Goal: Task Accomplishment & Management: Use online tool/utility

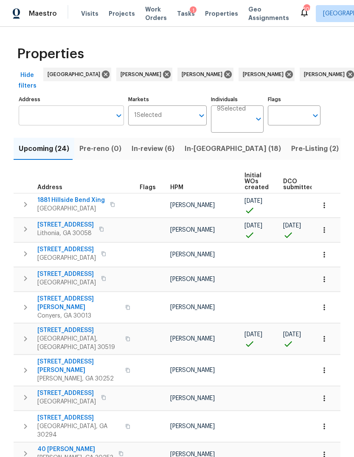
click at [82, 111] on input "Address" at bounding box center [65, 115] width 93 height 20
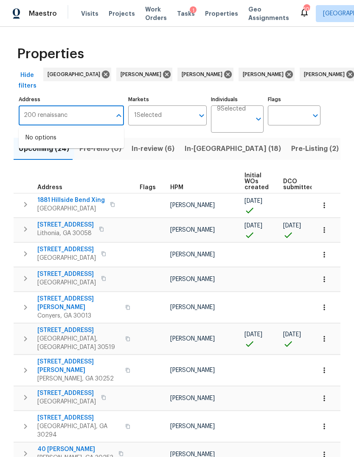
type input "200 renaissance"
click at [80, 139] on li "200 Renaissance Pkwy NE Apt 302 Atlanta GA 30308" at bounding box center [71, 138] width 105 height 14
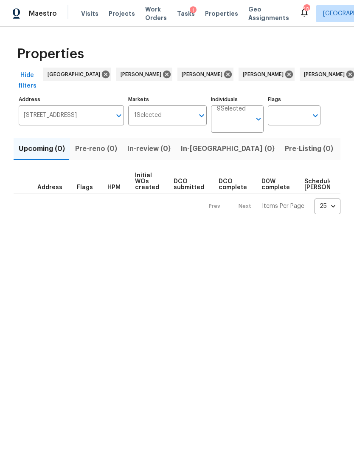
click at [344, 149] on span "Listed (1)" at bounding box center [359, 149] width 31 height 12
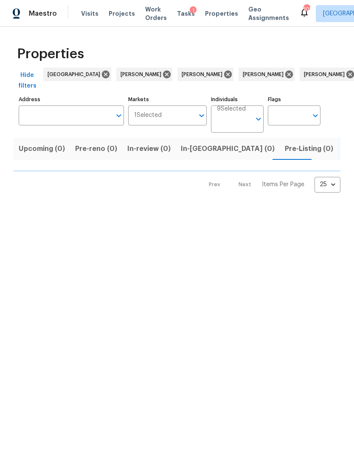
type input "[STREET_ADDRESS]"
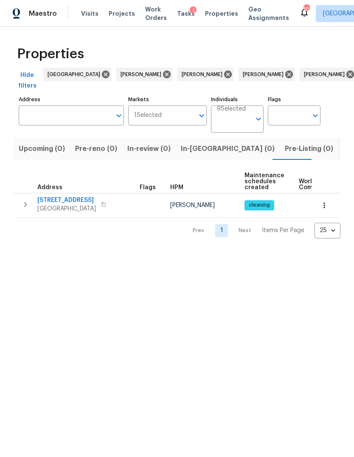
type input "[STREET_ADDRESS]"
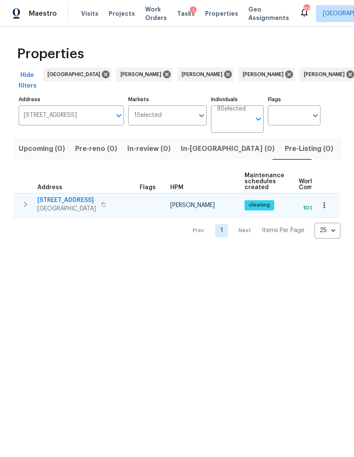
click at [75, 200] on span "[STREET_ADDRESS]" at bounding box center [66, 200] width 59 height 8
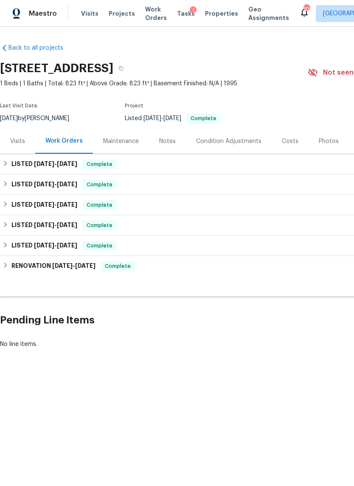
click at [23, 141] on div "Visits" at bounding box center [17, 141] width 35 height 25
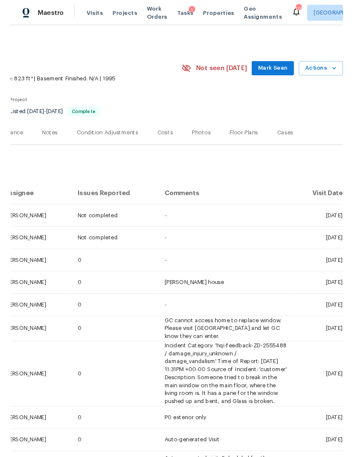
scroll to position [0, 126]
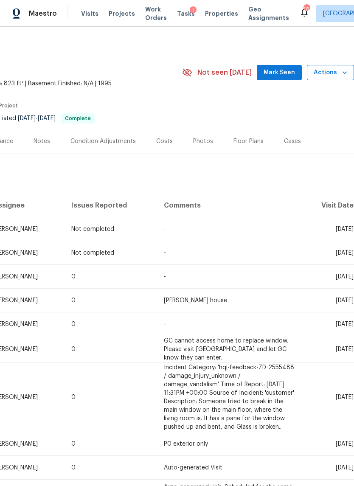
click at [345, 75] on icon "button" at bounding box center [345, 72] width 8 height 8
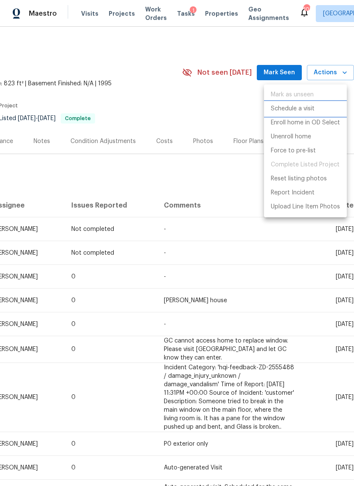
click at [307, 107] on p "Schedule a visit" at bounding box center [293, 109] width 44 height 9
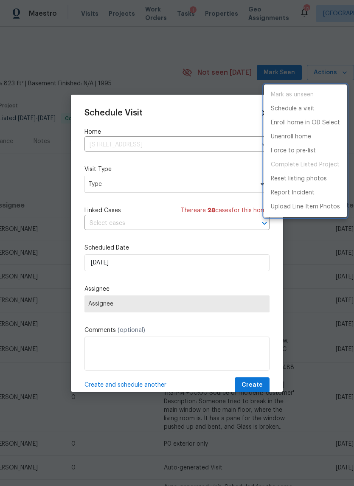
click at [179, 184] on div at bounding box center [177, 243] width 354 height 486
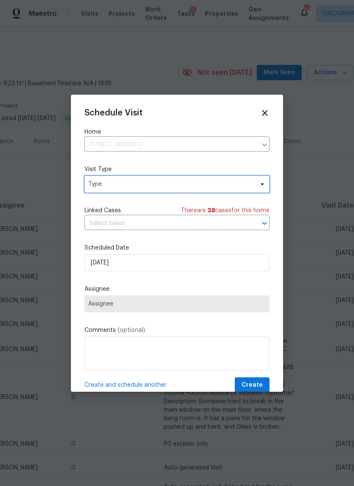
click at [201, 185] on span "Type" at bounding box center [170, 184] width 165 height 8
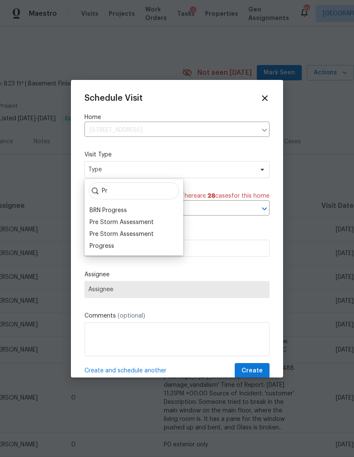
type input "P"
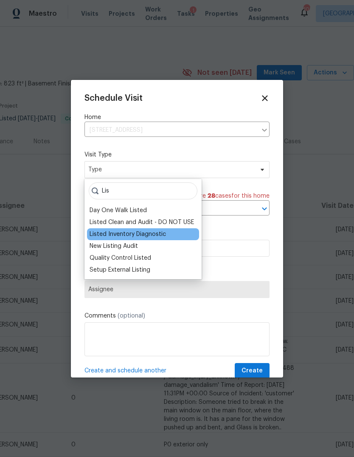
type input "Lis"
click at [150, 235] on div "Listed Inventory Diagnostic" at bounding box center [128, 234] width 76 height 8
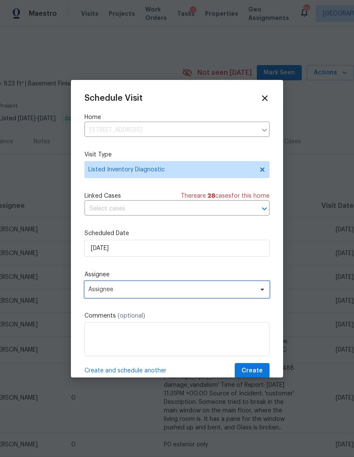
click at [137, 293] on span "Assignee" at bounding box center [171, 289] width 167 height 7
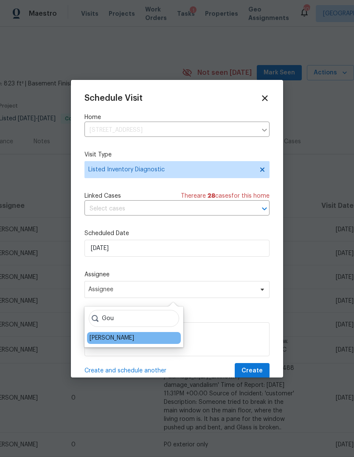
type input "Gou"
click at [120, 341] on div "[PERSON_NAME]" at bounding box center [112, 337] width 45 height 8
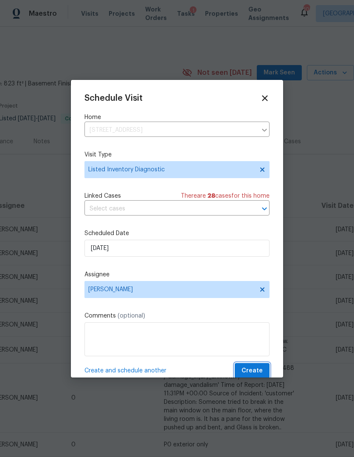
click at [258, 368] on span "Create" at bounding box center [252, 370] width 21 height 11
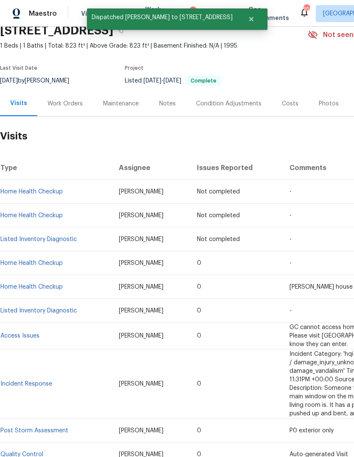
scroll to position [38, 0]
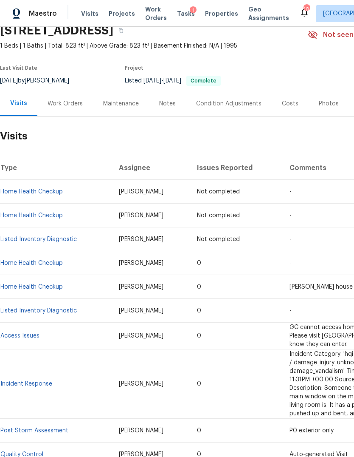
click at [161, 108] on div "Notes" at bounding box center [167, 103] width 17 height 8
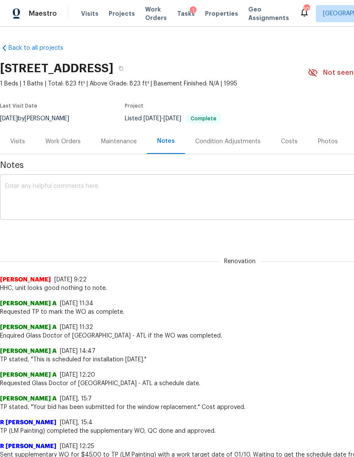
click at [144, 206] on textarea at bounding box center [240, 198] width 470 height 30
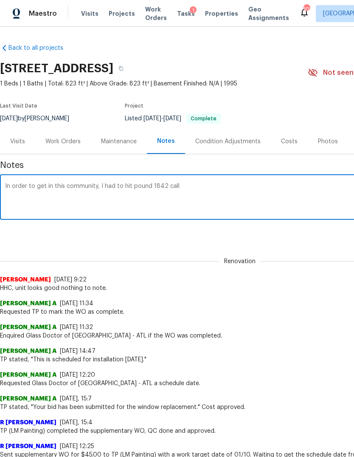
click at [149, 193] on textarea "In order to get in this community, I had to hit pound 1842 call" at bounding box center [240, 198] width 470 height 30
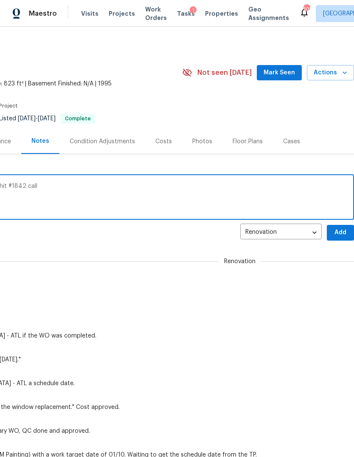
scroll to position [0, 126]
type textarea "In order to get in this community, I had to hit #1842 call"
click at [344, 235] on button "Add" at bounding box center [340, 233] width 27 height 16
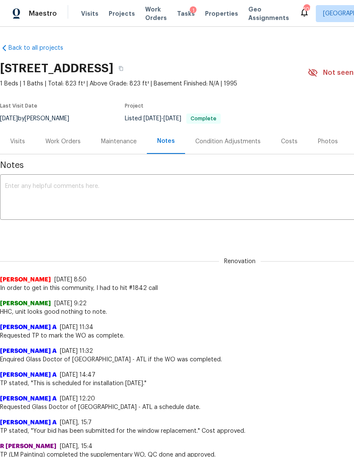
scroll to position [0, 0]
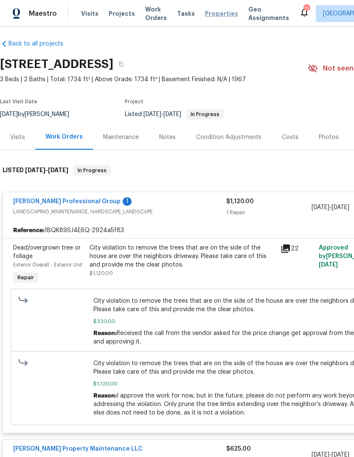
scroll to position [4, 0]
click at [215, 13] on span "Properties" at bounding box center [221, 13] width 33 height 8
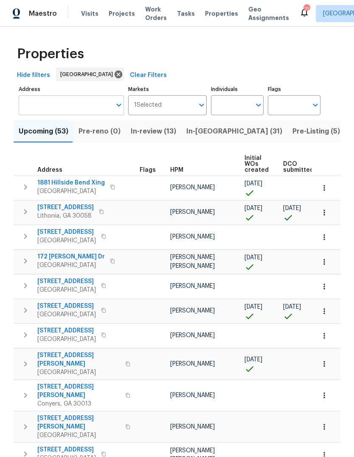
click at [75, 105] on input "Address" at bounding box center [65, 105] width 93 height 20
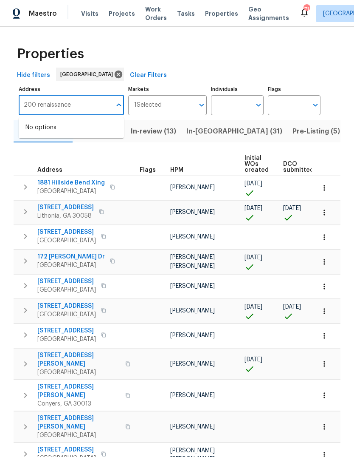
type input "200 renaissance"
click at [80, 124] on li "200 Renaissance Pkwy NE Apt 302 Atlanta GA 30308" at bounding box center [71, 128] width 105 height 14
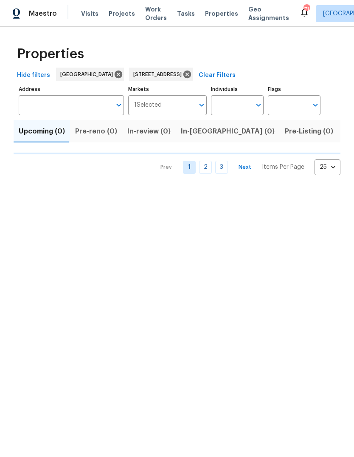
type input "200 Renaissance Pkwy NE Apt 302 Atlanta GA 30308"
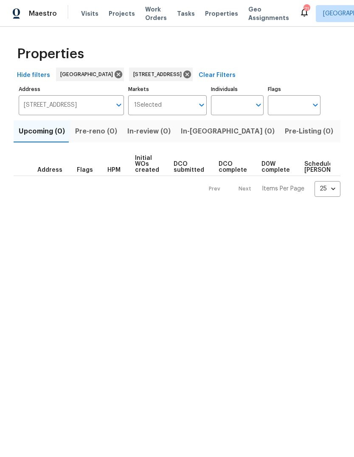
click at [344, 135] on span "Listed (1)" at bounding box center [359, 131] width 31 height 12
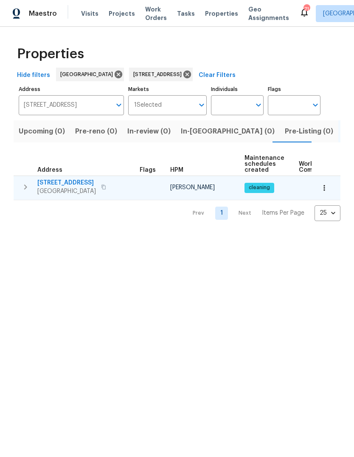
click at [325, 190] on icon "button" at bounding box center [324, 188] width 1 height 6
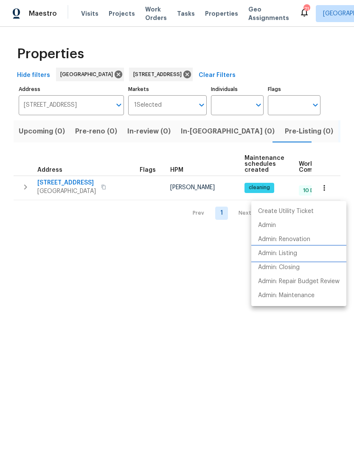
click at [301, 252] on li "Admin: Listing" at bounding box center [299, 253] width 95 height 14
click at [89, 185] on div at bounding box center [177, 228] width 354 height 457
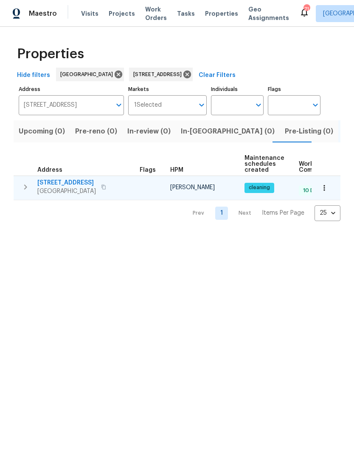
click at [88, 182] on span "200 Renaissance Pkwy NE Apt 302" at bounding box center [66, 182] width 59 height 8
click at [324, 190] on icon "button" at bounding box center [324, 188] width 8 height 8
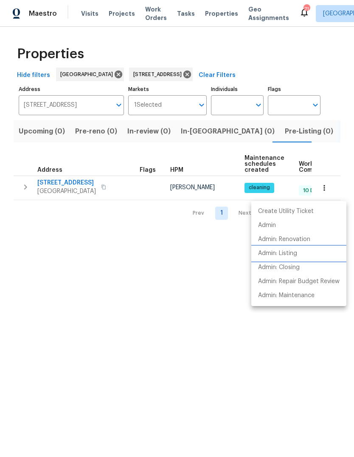
click at [290, 250] on p "Admin: Listing" at bounding box center [277, 253] width 39 height 9
click at [81, 181] on div at bounding box center [177, 228] width 354 height 457
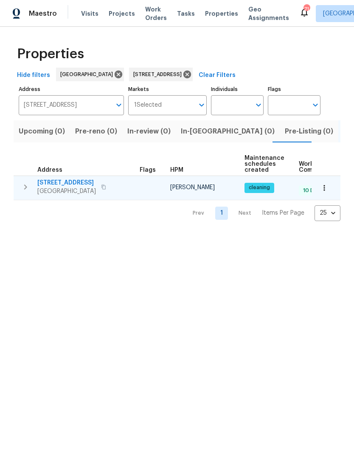
click at [85, 182] on span "200 Renaissance Pkwy NE Apt 302" at bounding box center [66, 182] width 59 height 8
click at [86, 181] on span "200 Renaissance Pkwy NE Apt 302" at bounding box center [66, 182] width 59 height 8
click at [89, 184] on span "200 Renaissance Pkwy NE Apt 302" at bounding box center [66, 182] width 59 height 8
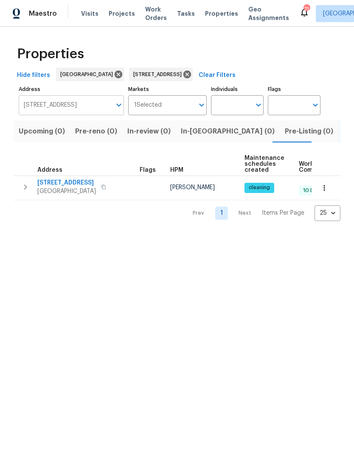
click at [84, 105] on input "200 Renaissance Pkwy NE Apt 302 Atlanta GA 30308" at bounding box center [65, 105] width 93 height 20
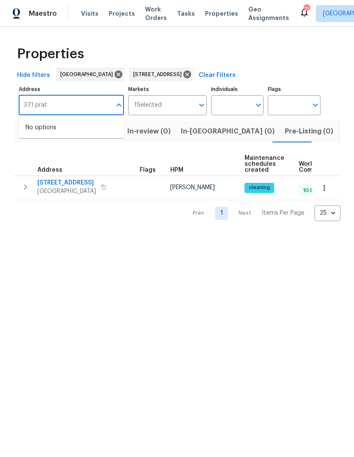
type input "371 pratt"
click at [71, 134] on li "371 Pratt Dr SE Unit 203 Atlanta GA 30315" at bounding box center [71, 132] width 105 height 23
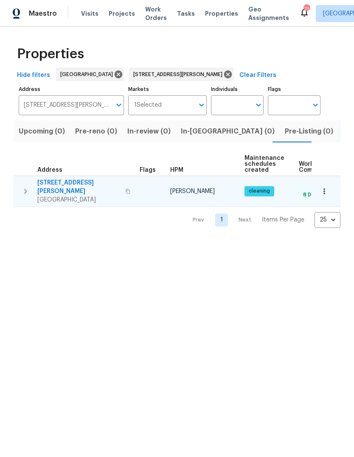
click at [327, 187] on icon "button" at bounding box center [324, 191] width 8 height 8
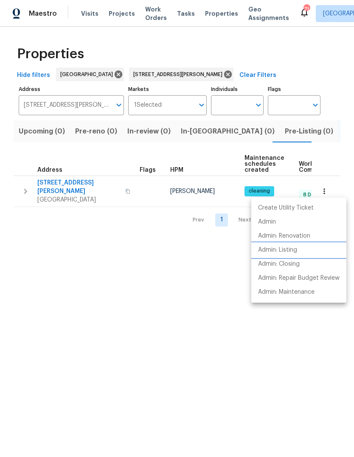
click at [295, 249] on p "Admin: Listing" at bounding box center [277, 250] width 39 height 9
click at [69, 184] on div at bounding box center [177, 228] width 354 height 457
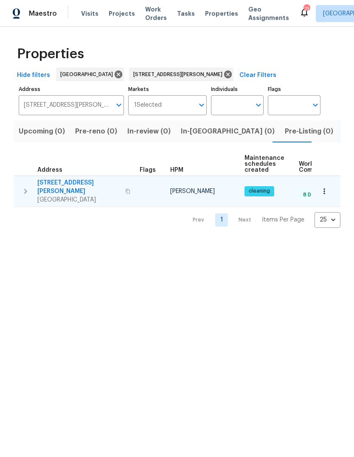
click at [82, 182] on span "371 Pratt Dr SE Unit 203" at bounding box center [78, 186] width 83 height 17
click at [23, 193] on button "button" at bounding box center [25, 190] width 17 height 25
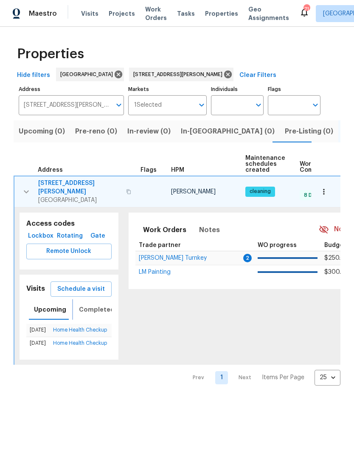
click at [100, 304] on span "Completed" at bounding box center [97, 309] width 36 height 11
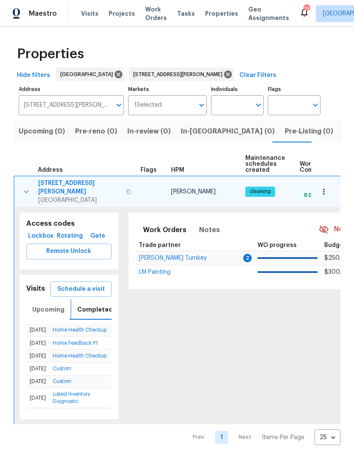
scroll to position [0, 2]
click at [93, 285] on span "Schedule a visit" at bounding box center [81, 289] width 48 height 11
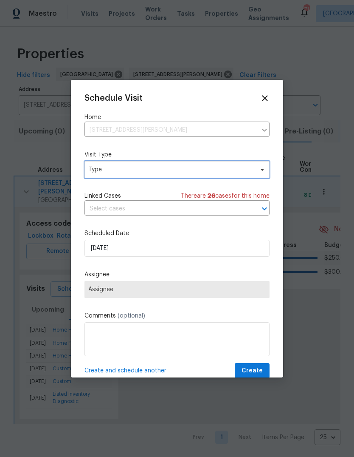
click at [177, 170] on span "Type" at bounding box center [170, 169] width 165 height 8
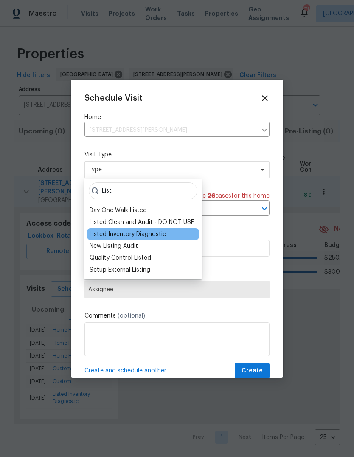
type input "List"
click at [164, 230] on div "Listed Inventory Diagnostic" at bounding box center [128, 234] width 76 height 8
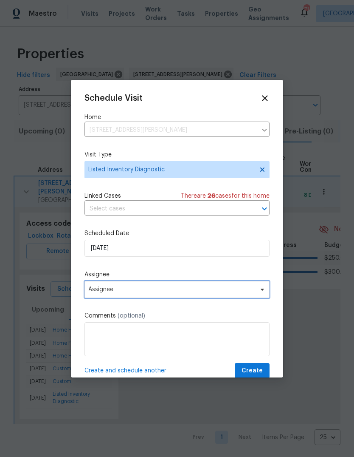
click at [151, 293] on span "Assignee" at bounding box center [171, 289] width 167 height 7
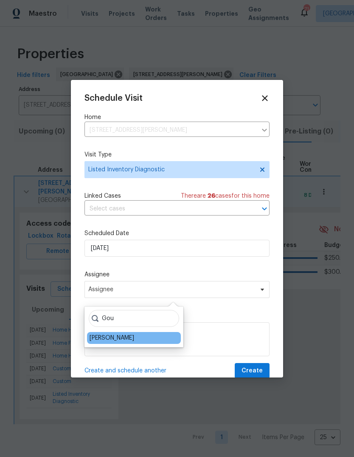
type input "Gou"
click at [134, 341] on div "[PERSON_NAME]" at bounding box center [112, 337] width 45 height 8
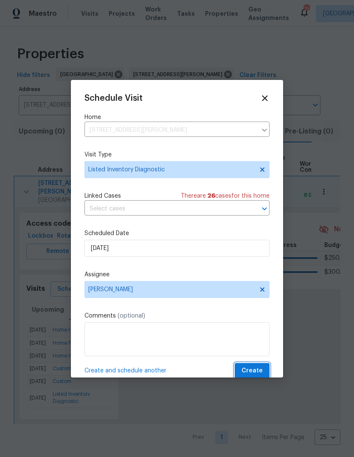
click at [260, 372] on span "Create" at bounding box center [252, 370] width 21 height 11
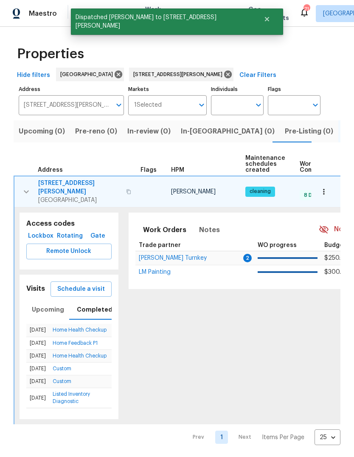
click at [82, 183] on span "371 Pratt Dr SE Unit 203" at bounding box center [79, 187] width 83 height 17
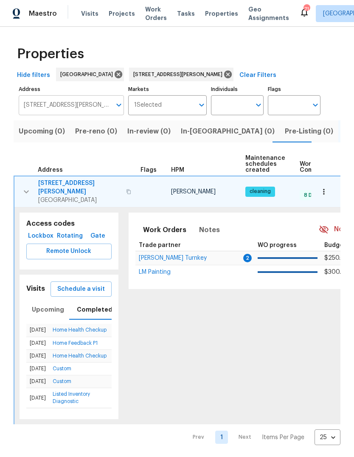
click at [86, 107] on input "371 Pratt Dr SE Unit 203 Atlanta GA 30315" at bounding box center [65, 105] width 93 height 20
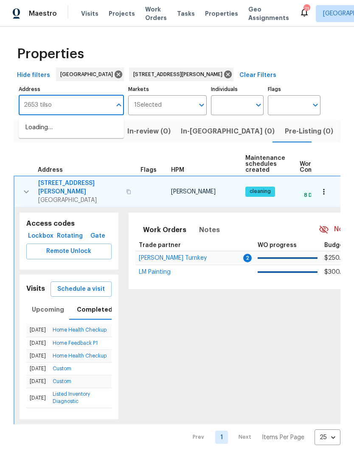
type input "2653 tilson"
click at [77, 127] on li "2653 Tilson Rd Decatur GA 30032" at bounding box center [71, 132] width 105 height 23
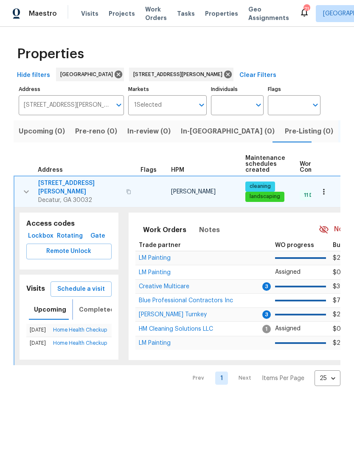
click at [102, 305] on span "Completed" at bounding box center [97, 309] width 36 height 11
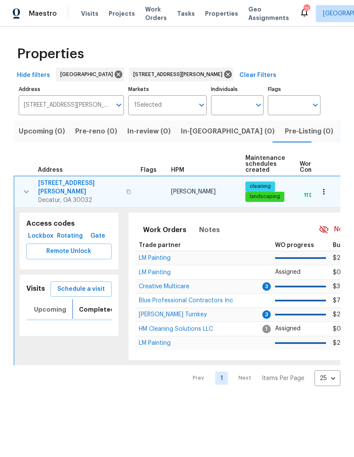
scroll to position [0, 3]
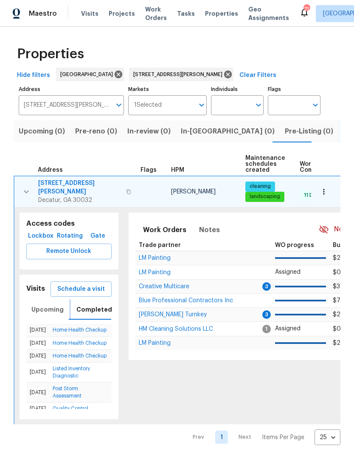
click at [50, 305] on span "Upcoming" at bounding box center [47, 309] width 32 height 11
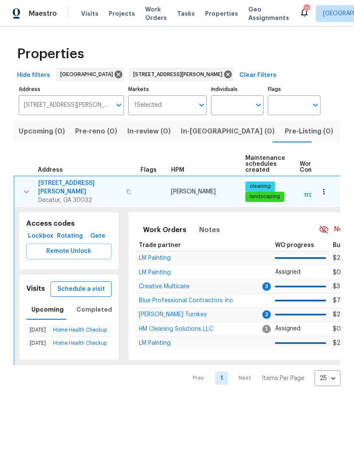
click at [88, 284] on span "Schedule a visit" at bounding box center [81, 289] width 48 height 11
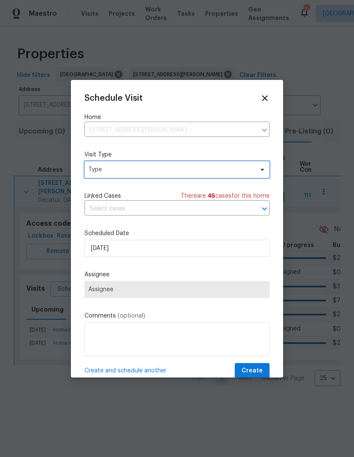
click at [153, 170] on span "Type" at bounding box center [170, 169] width 165 height 8
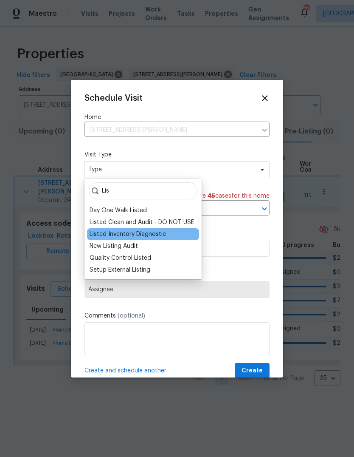
type input "Lis"
click at [162, 235] on div "Listed Inventory Diagnostic" at bounding box center [128, 234] width 76 height 8
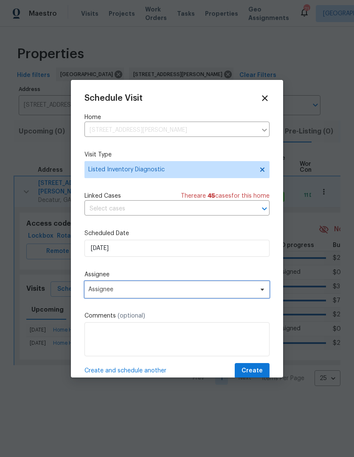
click at [140, 293] on span "Assignee" at bounding box center [171, 289] width 167 height 7
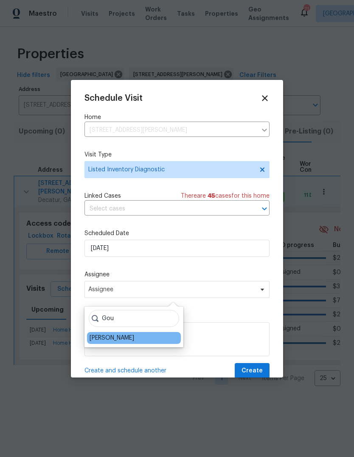
type input "Gou"
click at [133, 341] on div "[PERSON_NAME]" at bounding box center [112, 337] width 45 height 8
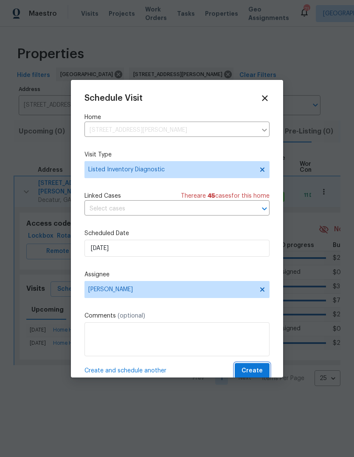
click at [261, 369] on span "Create" at bounding box center [252, 370] width 21 height 11
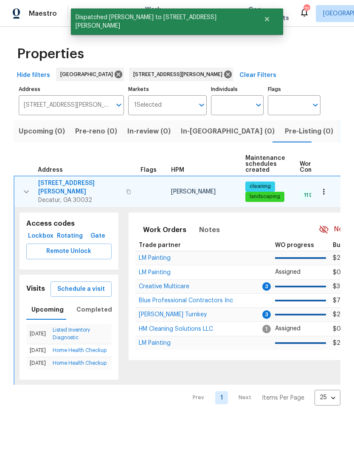
click at [335, 184] on td at bounding box center [325, 191] width 29 height 31
click at [326, 191] on icon "button" at bounding box center [324, 191] width 8 height 8
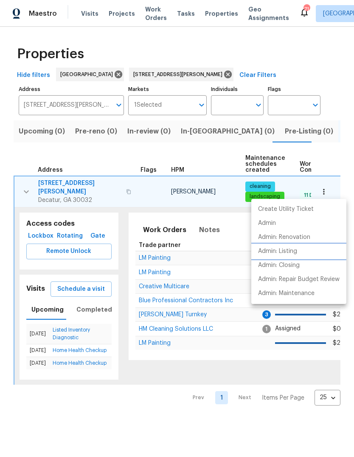
click at [293, 251] on p "Admin: Listing" at bounding box center [277, 251] width 39 height 9
click at [65, 184] on div at bounding box center [177, 228] width 354 height 457
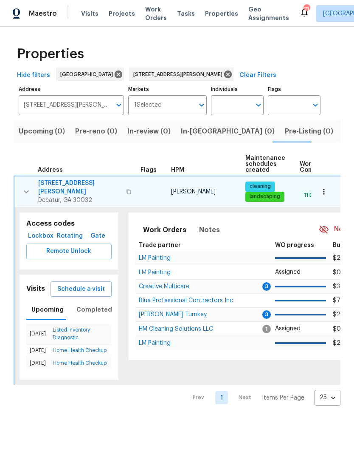
click at [64, 184] on span "2653 Tilson Rd" at bounding box center [79, 187] width 83 height 17
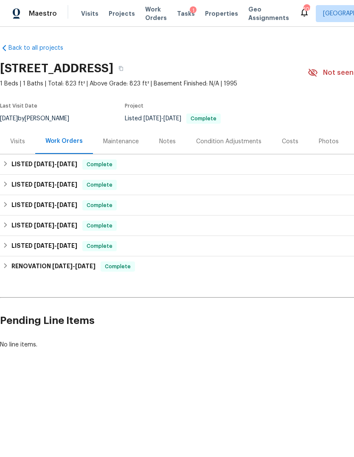
click at [168, 146] on div "Notes" at bounding box center [167, 141] width 17 height 8
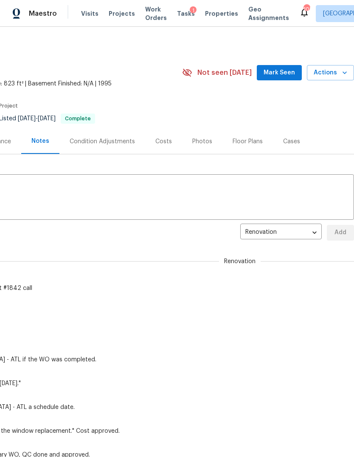
scroll to position [0, 126]
click at [345, 74] on icon "button" at bounding box center [345, 72] width 8 height 8
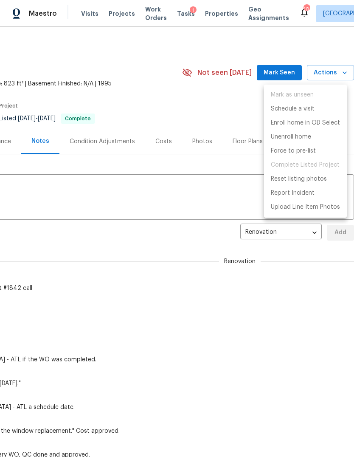
click at [201, 319] on div at bounding box center [177, 228] width 354 height 457
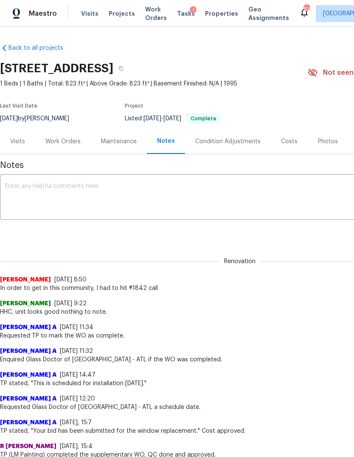
scroll to position [0, 0]
click at [21, 146] on div "Visits" at bounding box center [17, 141] width 15 height 8
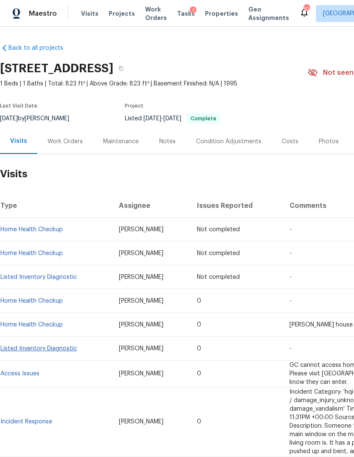
click at [42, 351] on link "Listed Inventory Diagnostic" at bounding box center [38, 348] width 76 height 6
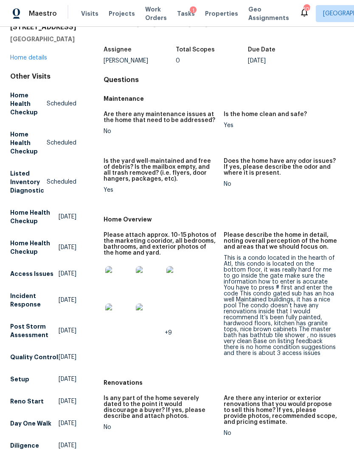
scroll to position [40, 0]
click at [83, 14] on span "Visits" at bounding box center [89, 13] width 17 height 8
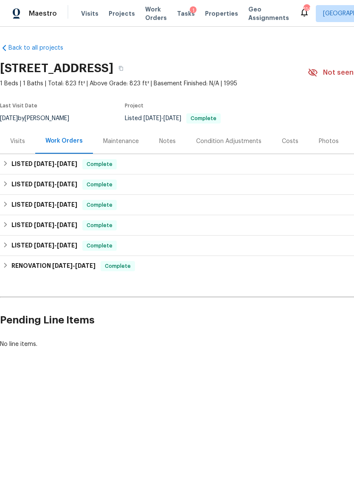
click at [15, 146] on div "Visits" at bounding box center [17, 141] width 15 height 8
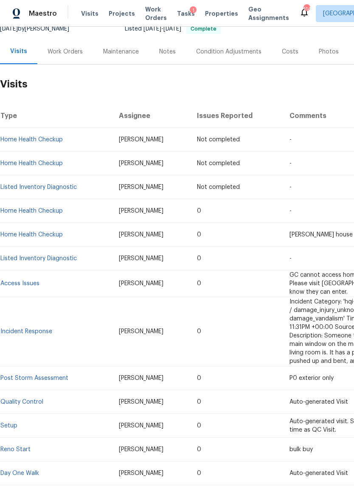
scroll to position [89, 0]
click at [42, 238] on link "Home Health Checkup" at bounding box center [31, 235] width 62 height 6
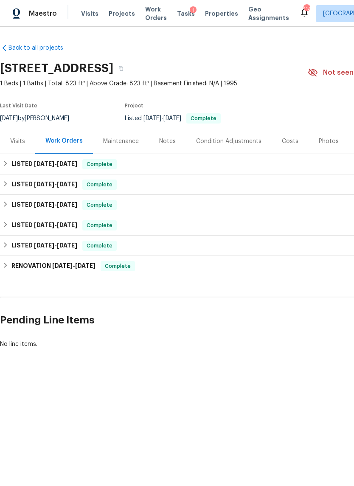
click at [168, 146] on div "Notes" at bounding box center [167, 141] width 17 height 8
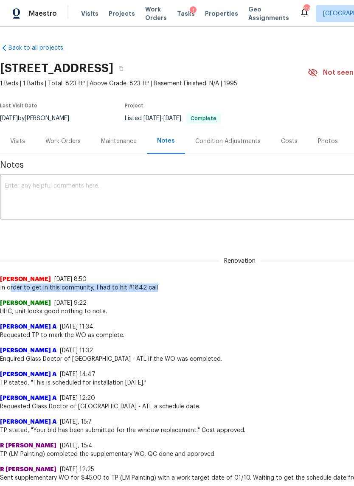
copy span "rder to get in this community, I had to hit #1842 call"
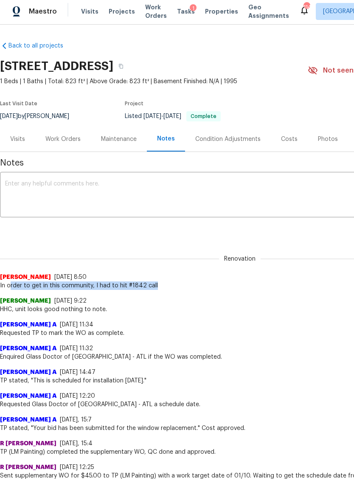
click at [111, 299] on div "Carmen Childs 6/24/25, 9:22 HHC, unit looks good nothing to note." at bounding box center [240, 304] width 480 height 24
click at [102, 292] on span "In order to get in this community, I had to hit #1842 call" at bounding box center [240, 288] width 480 height 8
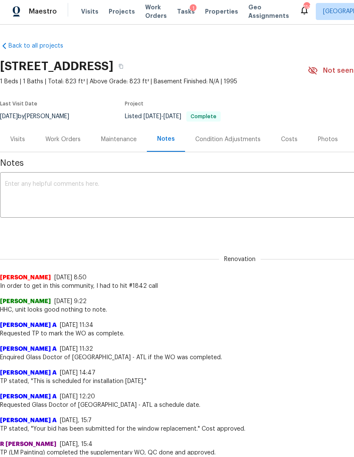
scroll to position [2, 0]
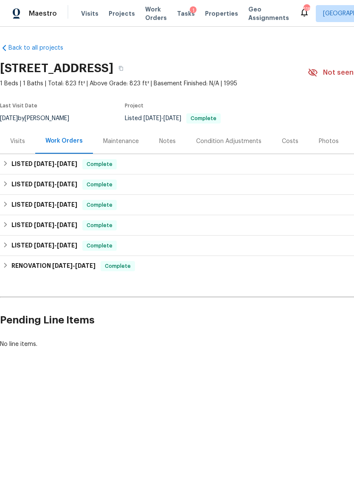
click at [173, 146] on div "Notes" at bounding box center [167, 141] width 17 height 8
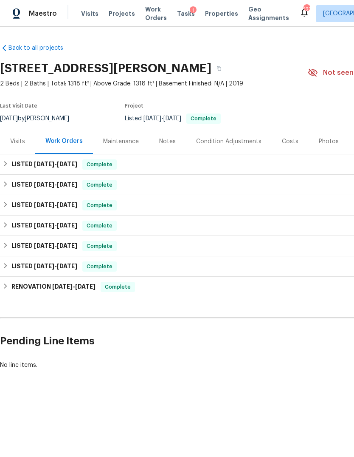
click at [166, 138] on div "Notes" at bounding box center [167, 141] width 17 height 8
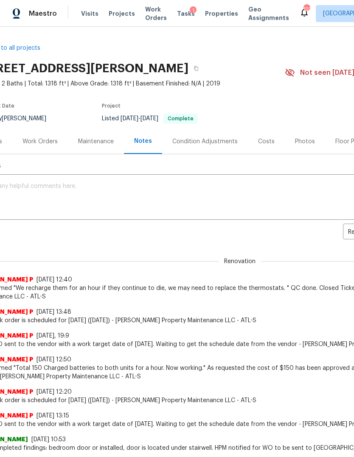
scroll to position [0, 23]
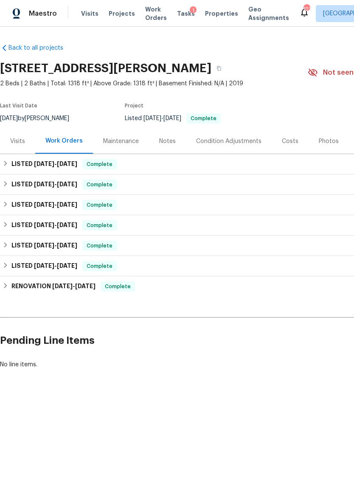
click at [24, 139] on div "Visits" at bounding box center [17, 141] width 15 height 8
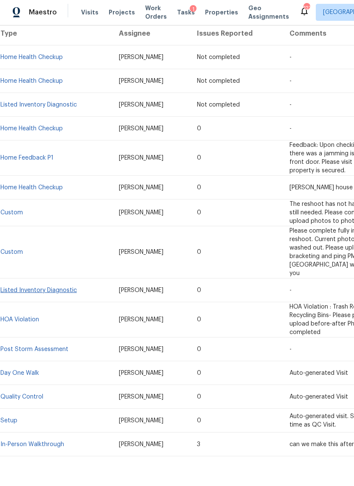
click at [66, 289] on link "Listed Inventory Diagnostic" at bounding box center [38, 292] width 76 height 6
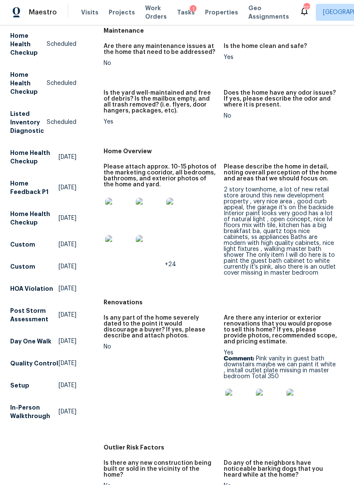
scroll to position [90, 0]
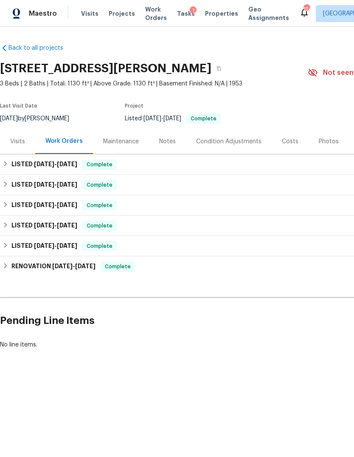
click at [15, 147] on div "Visits" at bounding box center [17, 141] width 35 height 25
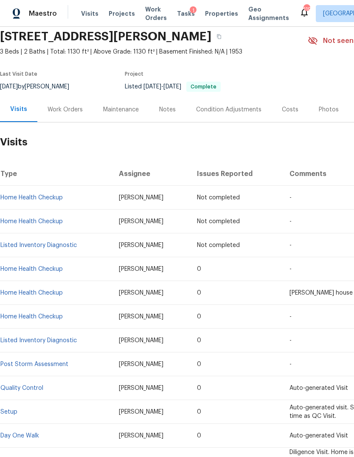
scroll to position [31, 0]
click at [59, 341] on link "Listed Inventory Diagnostic" at bounding box center [38, 341] width 76 height 6
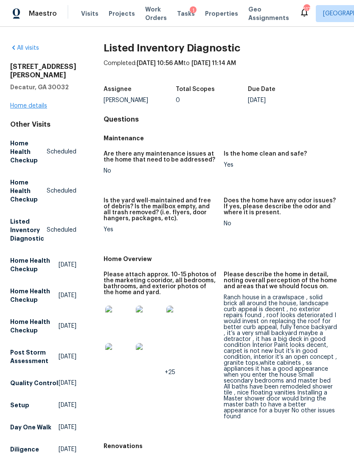
click at [35, 103] on link "Home details" at bounding box center [28, 106] width 37 height 6
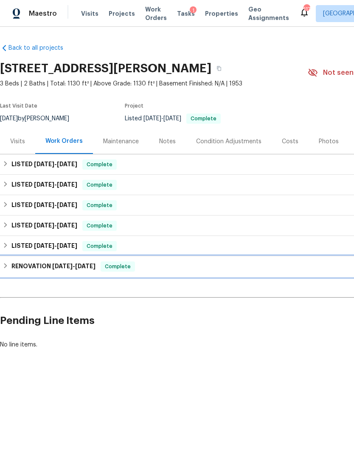
click at [14, 261] on div "RENOVATION 7/15/24 - 7/30/24 Complete" at bounding box center [240, 266] width 480 height 20
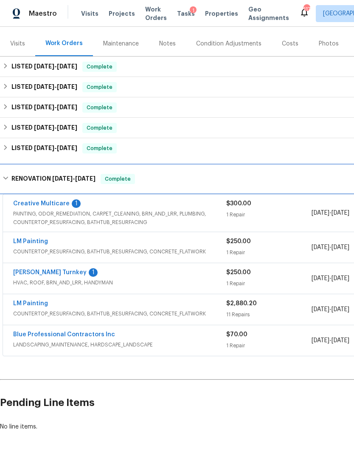
scroll to position [97, 0]
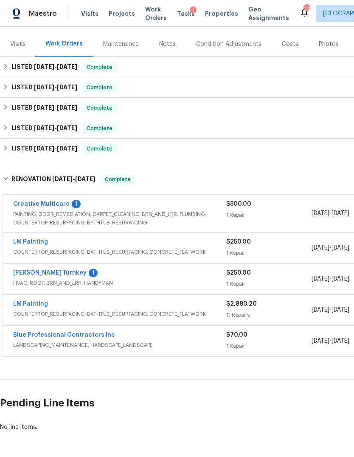
click at [212, 306] on div "LM Painting" at bounding box center [119, 305] width 213 height 10
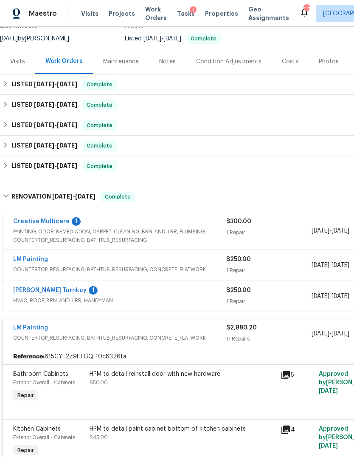
scroll to position [80, 0]
click at [116, 305] on div "Davis Turnkey 1 HVAC, ROOF, BRN_AND_LRR, HANDYMAN" at bounding box center [119, 295] width 213 height 20
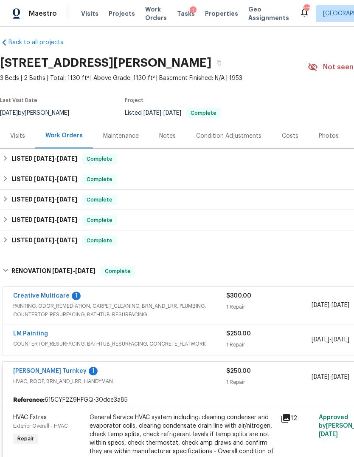
scroll to position [4, 0]
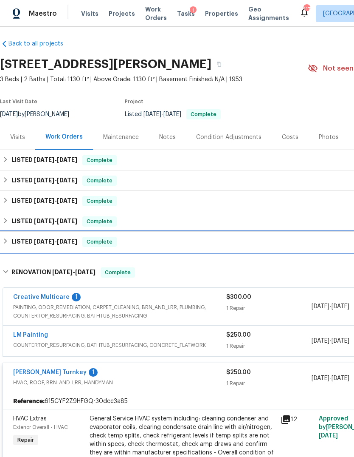
click at [8, 242] on icon at bounding box center [6, 241] width 6 height 6
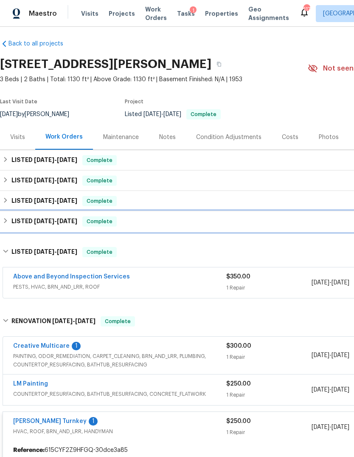
click at [11, 218] on div "LISTED 10/1/24 - 10/7/24 Complete" at bounding box center [240, 221] width 475 height 10
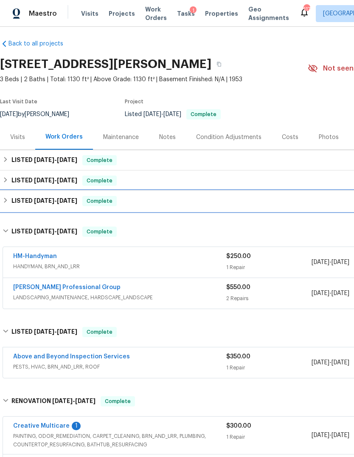
click at [10, 200] on div "LISTED 12/31/24 - 1/2/25 Complete" at bounding box center [240, 201] width 475 height 10
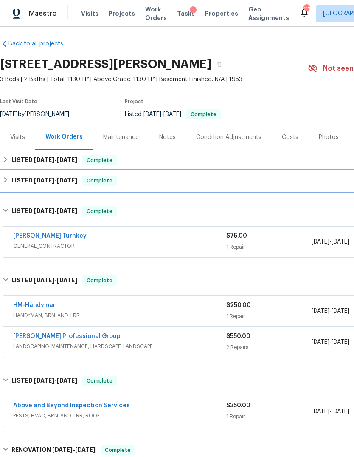
click at [12, 179] on h6 "LISTED 2/25/25 - 2/26/25" at bounding box center [44, 180] width 66 height 10
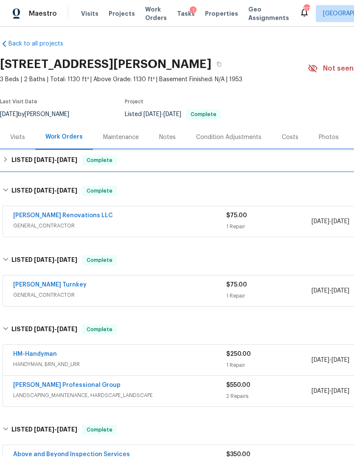
click at [14, 161] on h6 "LISTED 5/1/25 - 5/5/25" at bounding box center [44, 160] width 66 height 10
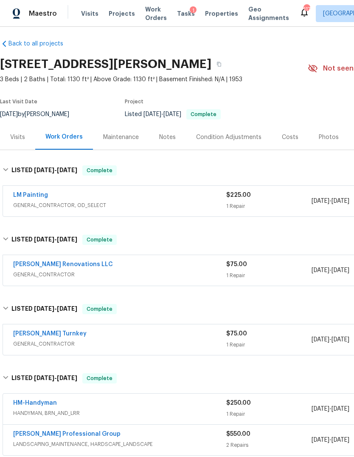
click at [162, 136] on div "Notes" at bounding box center [167, 137] width 17 height 8
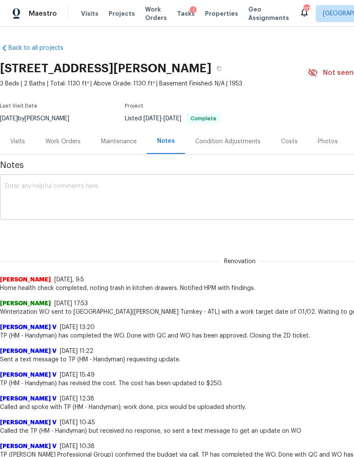
click at [136, 186] on textarea at bounding box center [240, 198] width 470 height 30
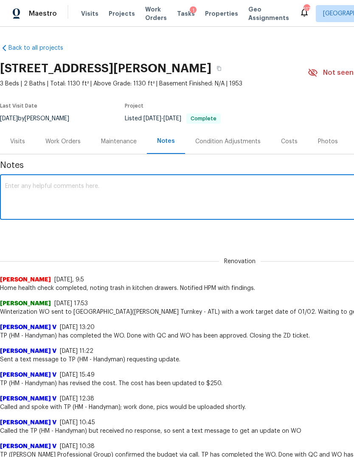
click at [113, 193] on textarea at bounding box center [240, 198] width 470 height 30
paste textarea "ian.goldsmith this is a long days on market property here are my notes from my …"
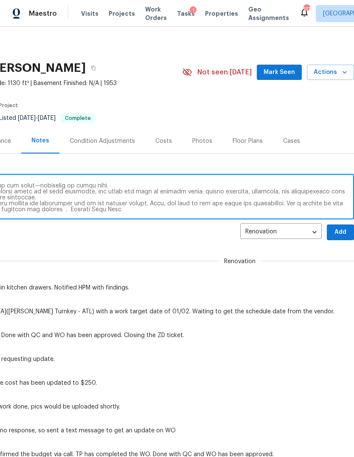
scroll to position [0, 126]
type textarea "ian.goldsmith this is a long days on market property here are my notes from my …"
click at [339, 232] on span "Add" at bounding box center [341, 232] width 14 height 11
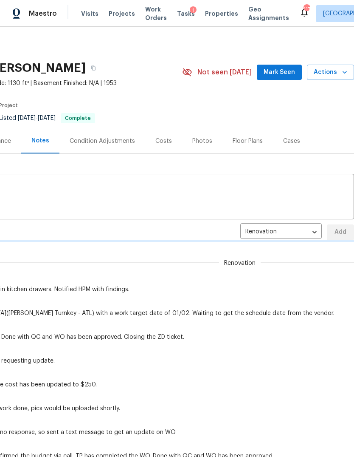
scroll to position [0, 0]
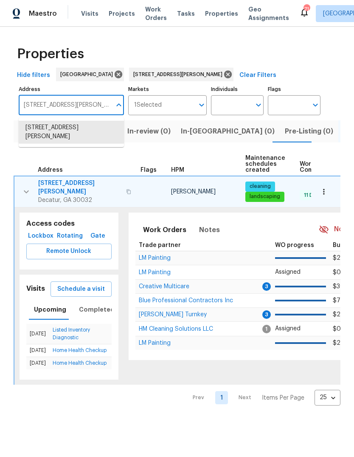
scroll to position [0, 3]
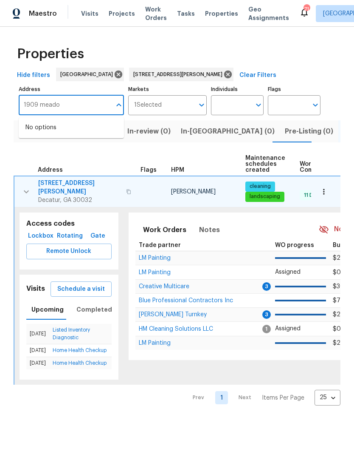
type input "1909 meadow"
click at [77, 124] on li "[STREET_ADDRESS]" at bounding box center [71, 128] width 105 height 14
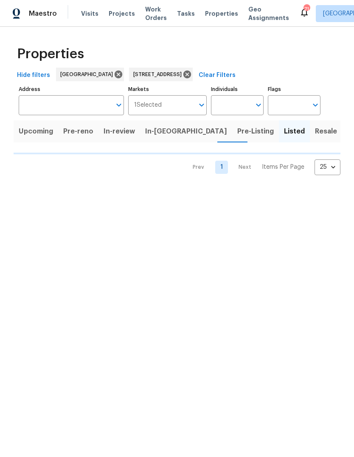
type input "[STREET_ADDRESS]"
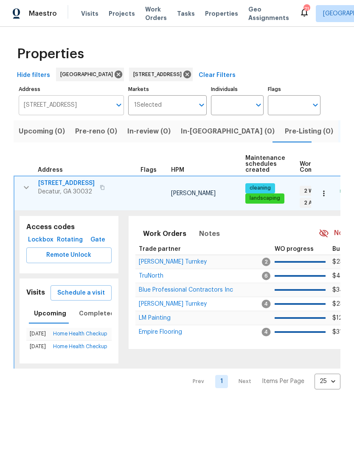
click at [70, 104] on input "[STREET_ADDRESS]" at bounding box center [65, 105] width 93 height 20
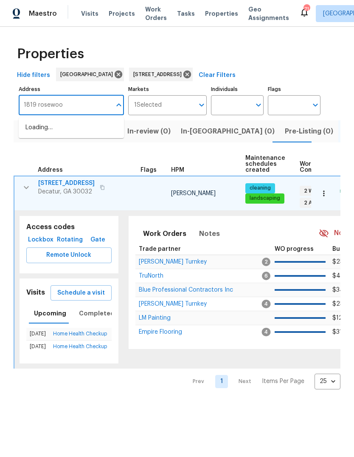
type input "1819 rosewood"
click at [75, 122] on li "[STREET_ADDRESS]" at bounding box center [71, 128] width 105 height 14
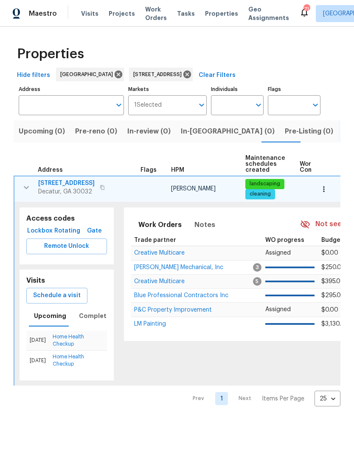
type input "[STREET_ADDRESS]"
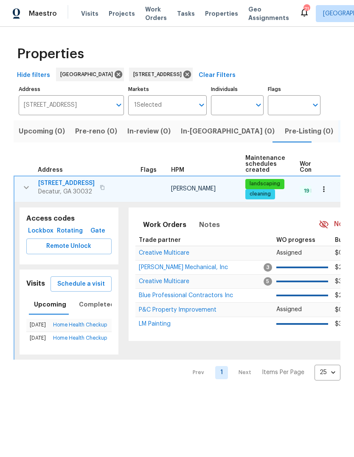
click at [328, 184] on button "button" at bounding box center [324, 189] width 19 height 19
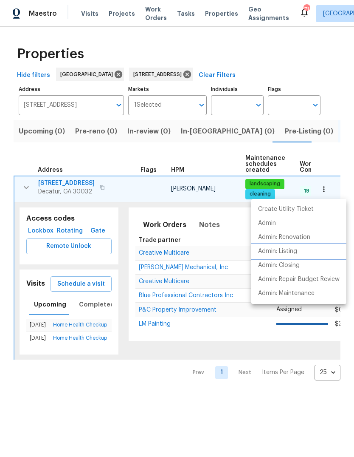
click at [294, 250] on p "Admin: Listing" at bounding box center [277, 251] width 39 height 9
click at [345, 87] on div at bounding box center [177, 228] width 354 height 457
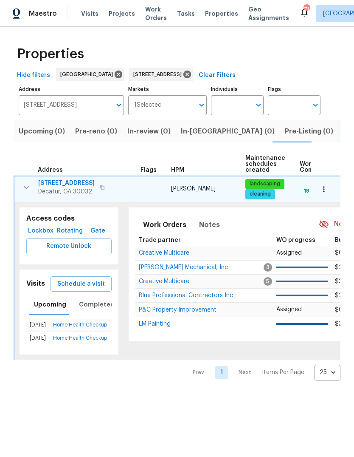
click at [331, 185] on button "button" at bounding box center [324, 189] width 19 height 19
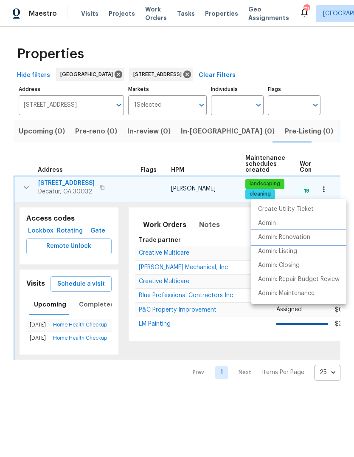
click at [300, 235] on p "Admin: Renovation" at bounding box center [284, 237] width 52 height 9
click at [24, 189] on div at bounding box center [177, 228] width 354 height 457
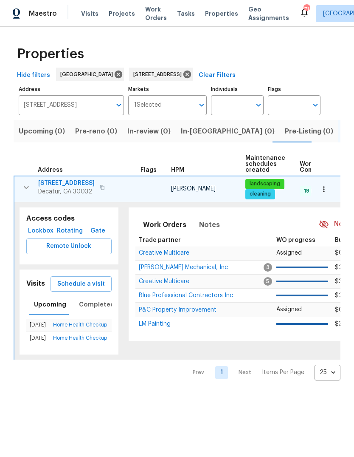
click at [28, 191] on icon "button" at bounding box center [26, 187] width 10 height 10
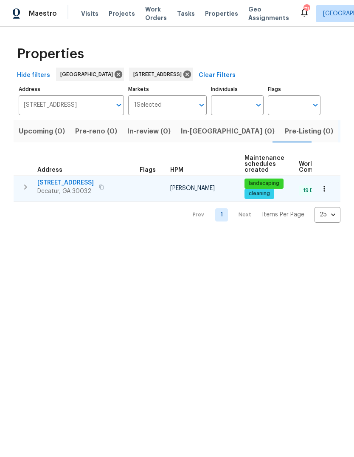
click at [28, 187] on icon "button" at bounding box center [25, 187] width 10 height 10
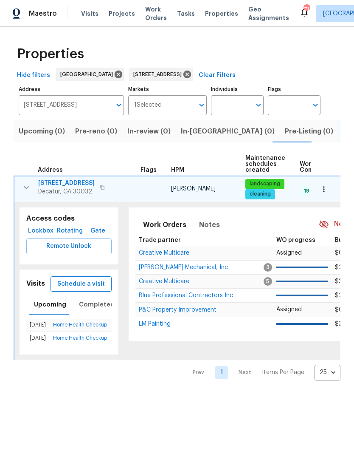
click at [99, 285] on span "Schedule a visit" at bounding box center [81, 284] width 48 height 11
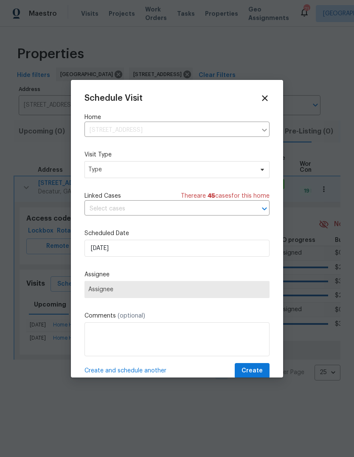
click at [164, 168] on span "Type" at bounding box center [170, 169] width 165 height 8
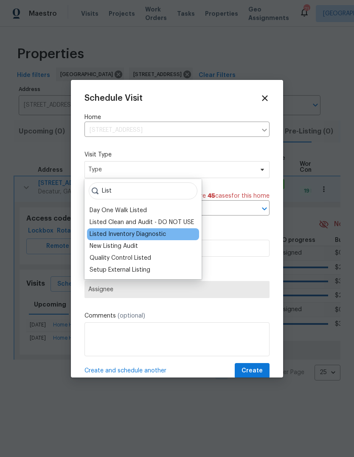
type input "List"
click at [150, 236] on div "Listed Inventory Diagnostic" at bounding box center [128, 234] width 76 height 8
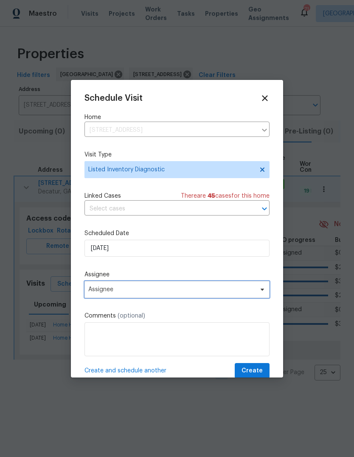
click at [139, 293] on span "Assignee" at bounding box center [171, 289] width 167 height 7
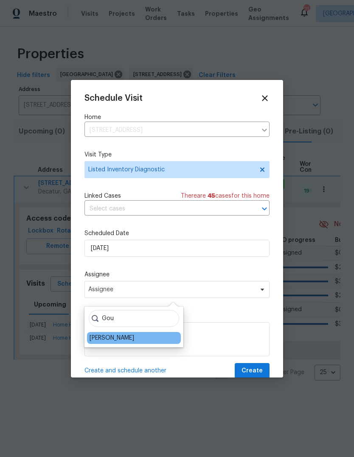
type input "Gou"
click at [134, 336] on div "[PERSON_NAME]" at bounding box center [112, 337] width 45 height 8
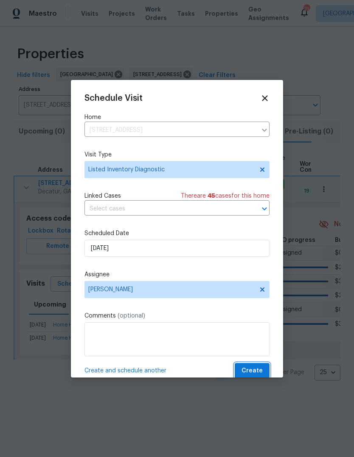
click at [254, 370] on span "Create" at bounding box center [252, 370] width 21 height 11
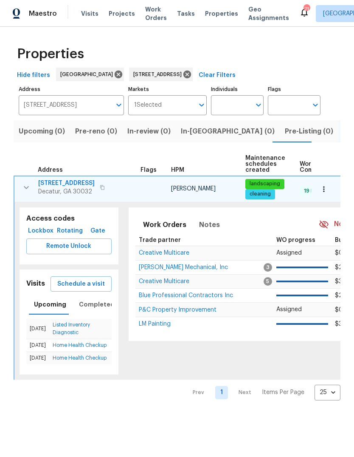
click at [77, 184] on span "1819 Rosewood Rd" at bounding box center [66, 183] width 57 height 8
click at [91, 109] on input "1819 Rosewood Rd Decatur GA 30032" at bounding box center [65, 105] width 93 height 20
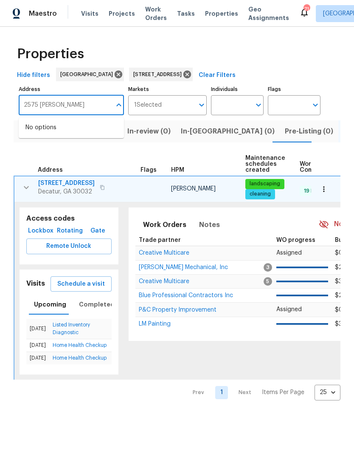
type input "2575 walden"
click at [67, 128] on li "2575 Walden Lake Dr Decatur GA 30035" at bounding box center [71, 132] width 105 height 23
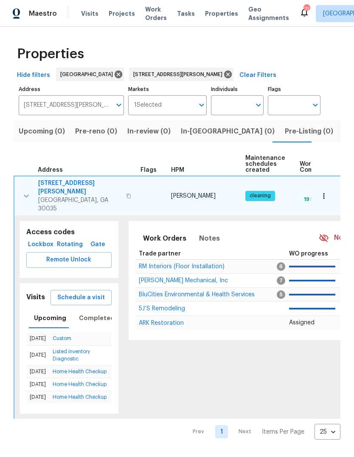
click at [79, 185] on span "2575 Walden Lake Dr" at bounding box center [79, 187] width 83 height 17
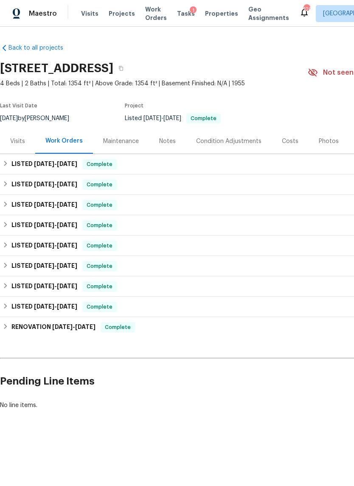
click at [17, 140] on div "Visits" at bounding box center [17, 141] width 15 height 8
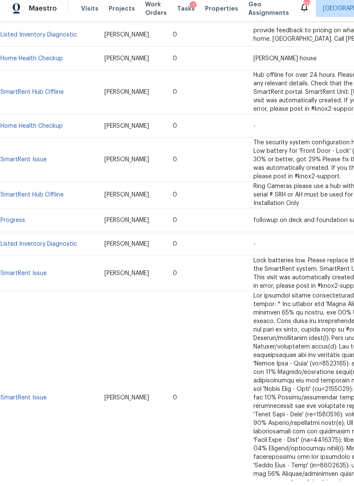
scroll to position [369, 0]
click at [54, 252] on link "Listed Inventory Diagnostic" at bounding box center [38, 249] width 76 height 6
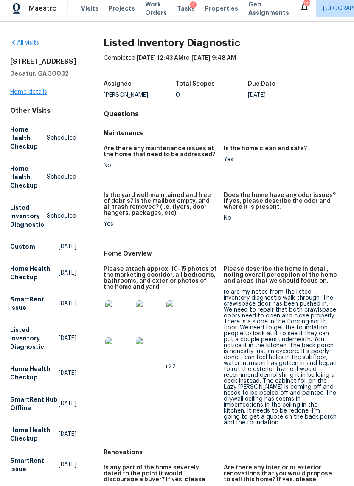
click at [37, 95] on link "Home details" at bounding box center [28, 97] width 37 height 6
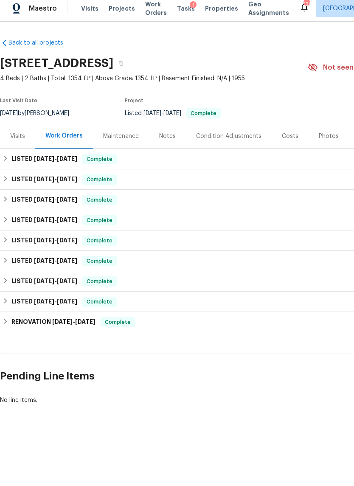
click at [22, 130] on div "Visits" at bounding box center [17, 141] width 35 height 25
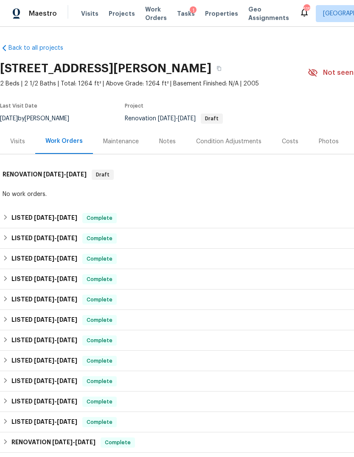
click at [21, 138] on div "Visits" at bounding box center [17, 141] width 15 height 8
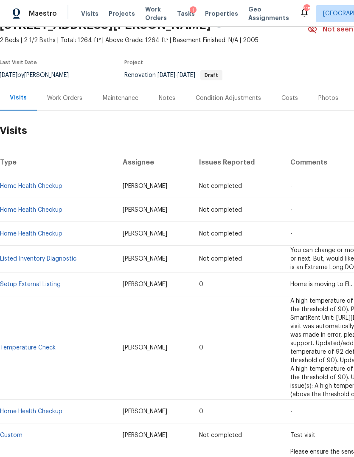
scroll to position [43, 0]
click at [55, 259] on link "Listed Inventory Diagnostic" at bounding box center [38, 259] width 76 height 6
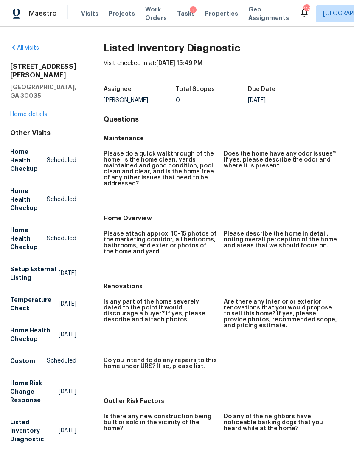
scroll to position [0, 0]
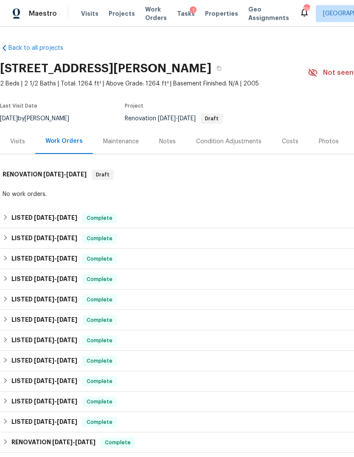
click at [20, 141] on div "Visits" at bounding box center [17, 141] width 15 height 8
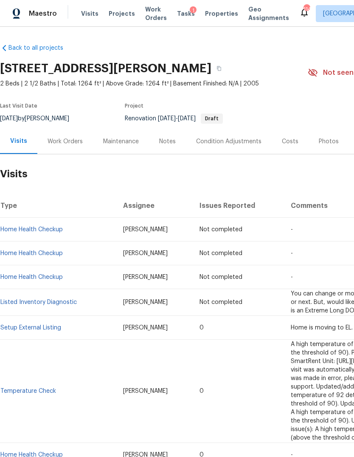
click at [66, 142] on div "Work Orders" at bounding box center [65, 141] width 35 height 8
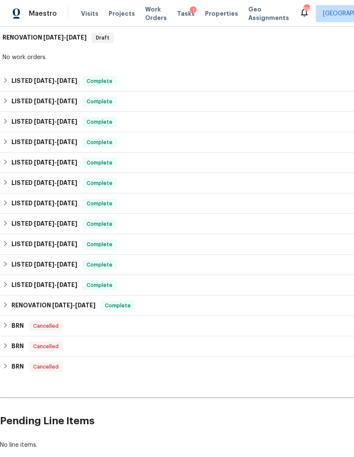
scroll to position [136, 0]
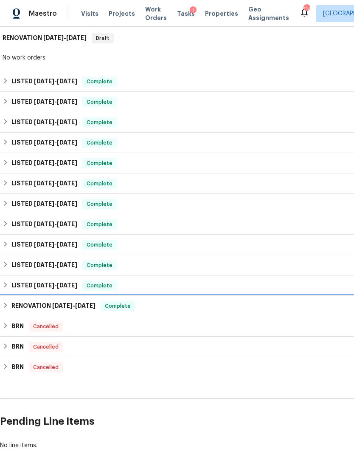
click at [11, 305] on div "RENOVATION [DATE] - [DATE] Complete" at bounding box center [240, 306] width 475 height 10
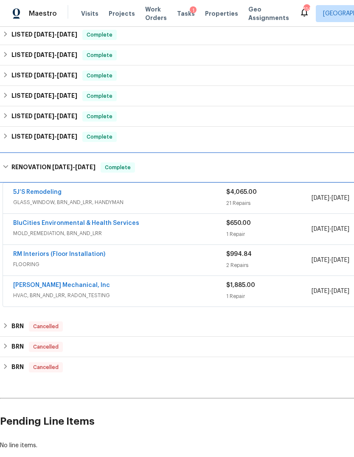
scroll to position [286, 0]
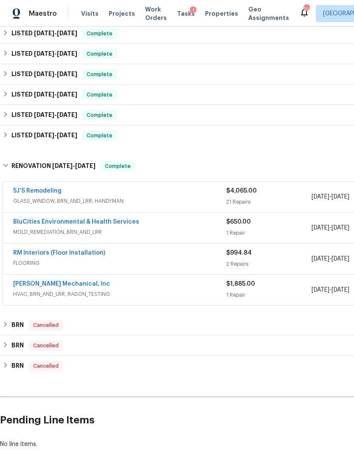
click at [127, 206] on div "5J’S Remodeling GLASS_WINDOW, BRN_AND_LRR, HANDYMAN" at bounding box center [119, 197] width 213 height 20
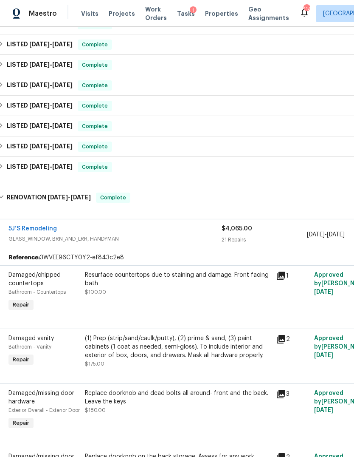
scroll to position [256, 2]
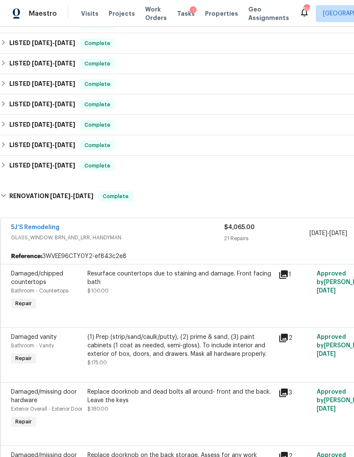
click at [168, 237] on span "GLASS_WINDOW, BRN_AND_LRR, HANDYMAN" at bounding box center [117, 237] width 213 height 8
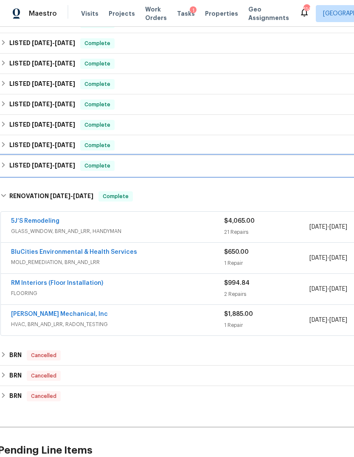
click at [10, 164] on h6 "LISTED [DATE] - [DATE]" at bounding box center [42, 166] width 66 height 10
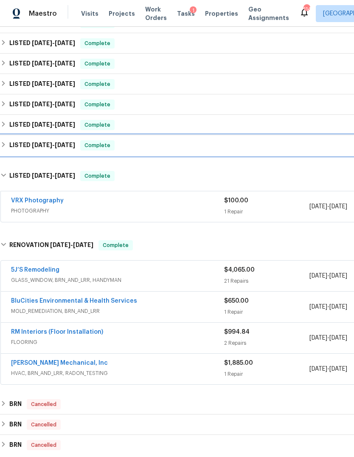
click at [11, 141] on h6 "LISTED [DATE] - [DATE]" at bounding box center [42, 145] width 66 height 10
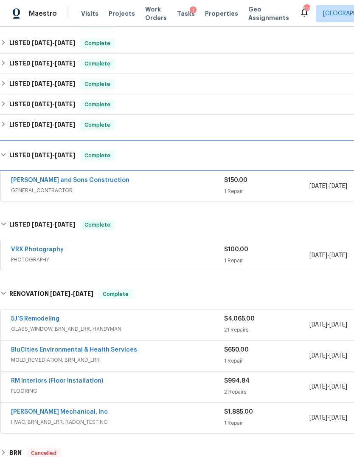
click at [11, 122] on h6 "LISTED [DATE] - [DATE]" at bounding box center [42, 125] width 66 height 10
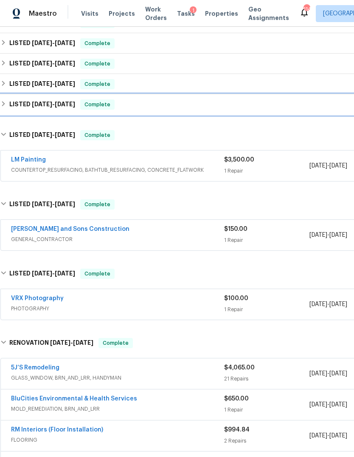
click at [11, 101] on h6 "LISTED [DATE] - [DATE]" at bounding box center [42, 104] width 66 height 10
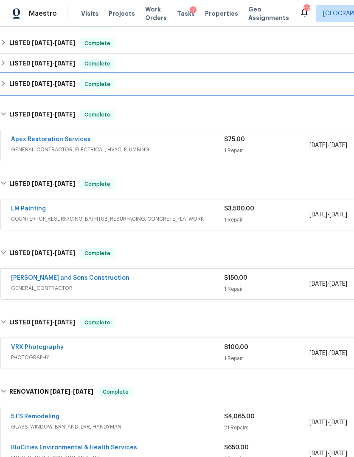
click at [10, 82] on h6 "LISTED [DATE] - [DATE]" at bounding box center [42, 84] width 66 height 10
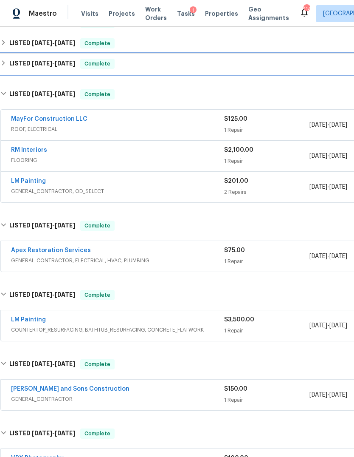
click at [11, 65] on h6 "LISTED [DATE] - [DATE]" at bounding box center [42, 64] width 66 height 10
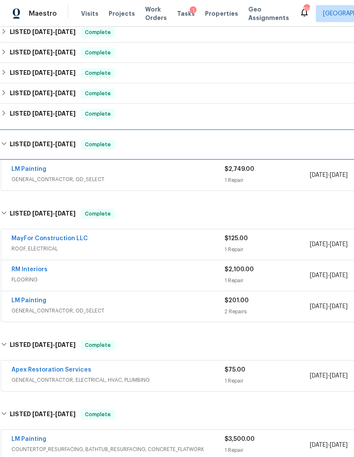
scroll to position [183, 1]
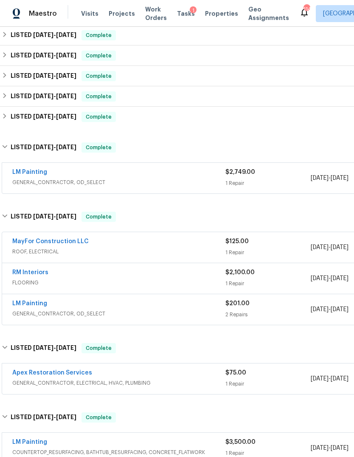
click at [159, 278] on span "FLOORING" at bounding box center [118, 282] width 213 height 8
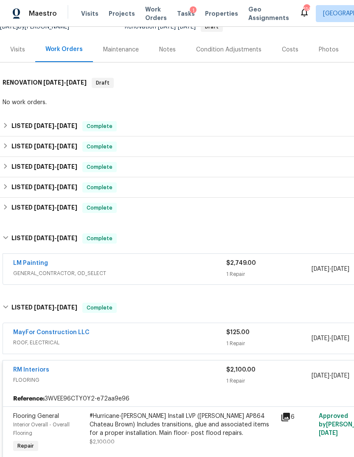
scroll to position [91, 0]
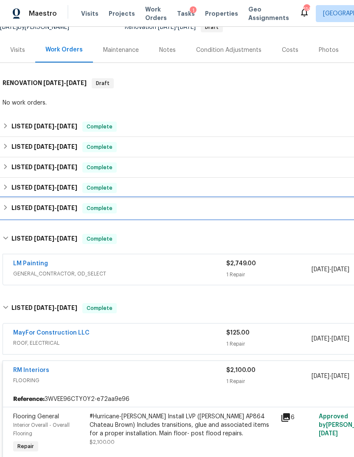
click at [12, 207] on h6 "LISTED [DATE] - [DATE]" at bounding box center [44, 208] width 66 height 10
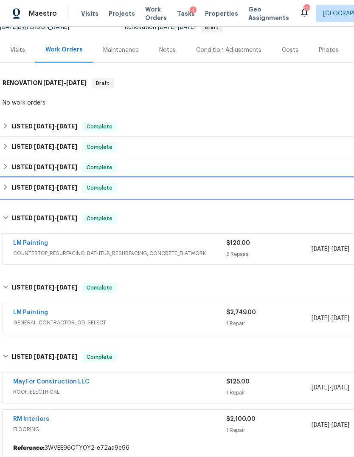
click at [10, 184] on div "LISTED [DATE] - [DATE] Complete" at bounding box center [240, 188] width 475 height 10
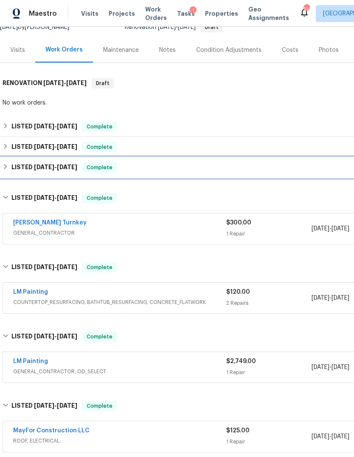
click at [9, 168] on div "LISTED [DATE] - [DATE] Complete" at bounding box center [240, 167] width 475 height 10
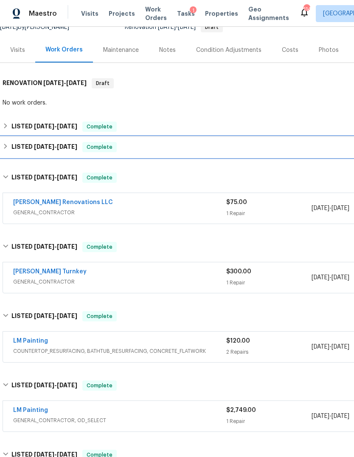
click at [12, 144] on h6 "LISTED [DATE] - [DATE]" at bounding box center [44, 147] width 66 height 10
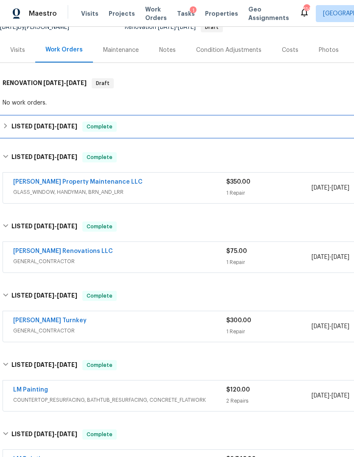
click at [11, 124] on h6 "LISTED [DATE] - [DATE]" at bounding box center [44, 127] width 66 height 10
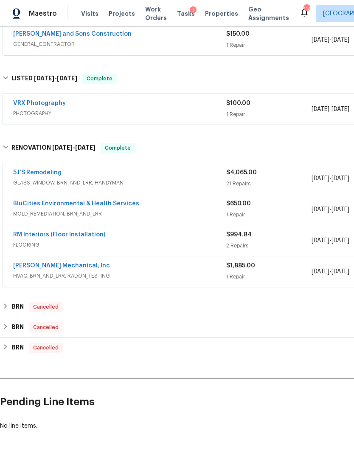
scroll to position [988, 0]
click at [153, 280] on span "HVAC, BRN_AND_LRR, RADON_TESTING" at bounding box center [119, 276] width 213 height 8
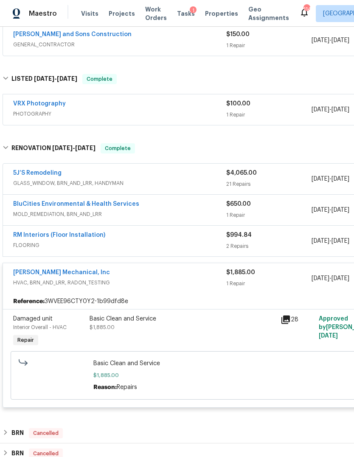
click at [161, 247] on span "FLOORING" at bounding box center [119, 245] width 213 height 8
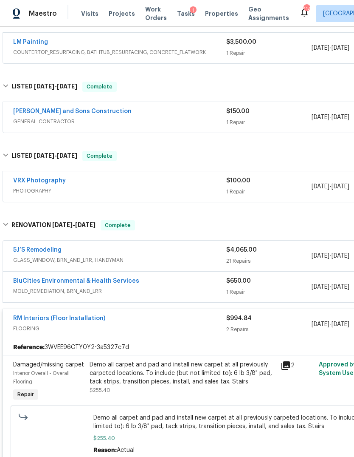
scroll to position [910, 0]
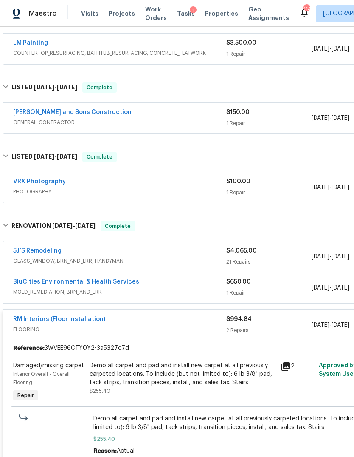
click at [177, 254] on div "5J’S Remodeling" at bounding box center [119, 251] width 213 height 10
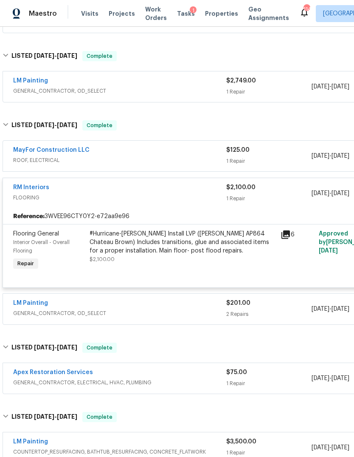
scroll to position [501, 0]
